Goal: Task Accomplishment & Management: Manage account settings

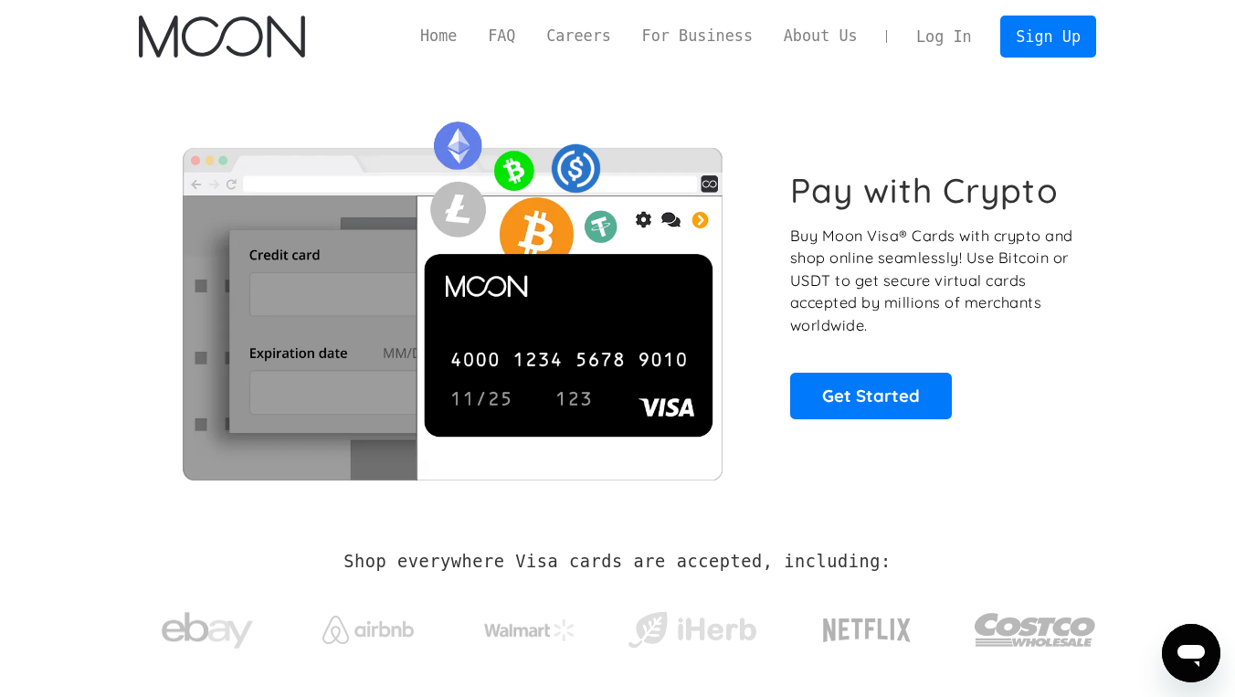
click at [929, 41] on link "Log In" at bounding box center [944, 36] width 86 height 40
